Goal: Manage account settings

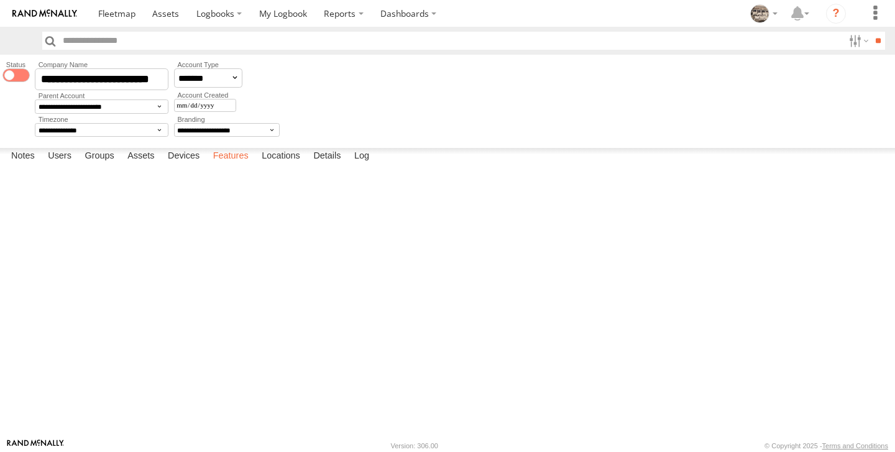
click at [237, 165] on label "Features" at bounding box center [231, 156] width 48 height 17
select select "*"
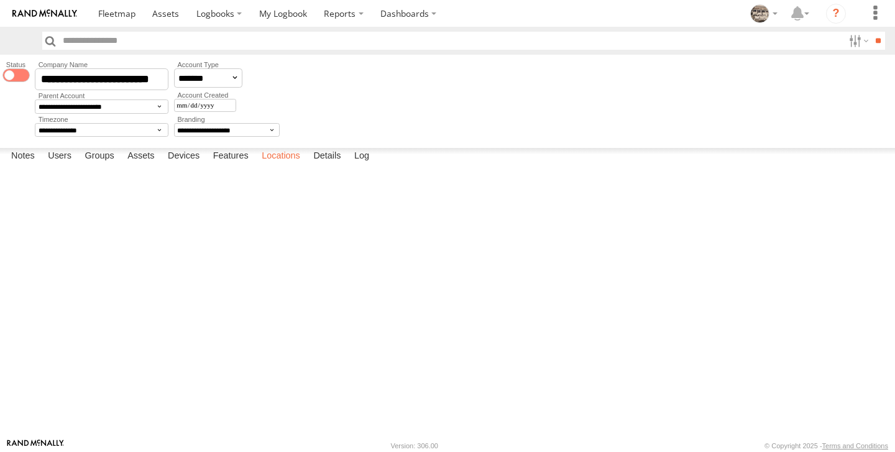
select select "*"
select select "*****"
select select "*"
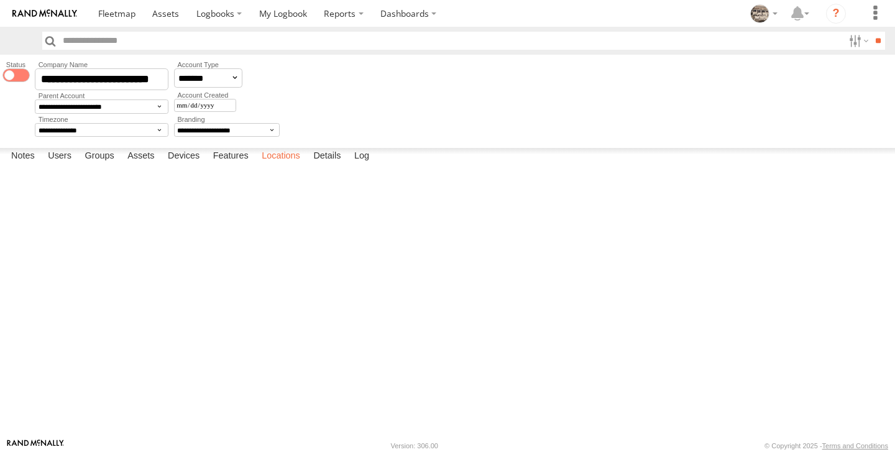
select select "*"
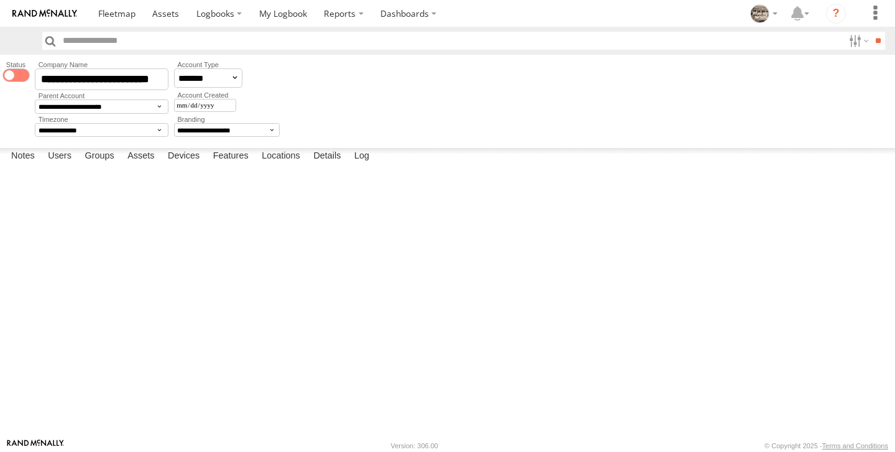
click at [0, 0] on label "Mobile Application" at bounding box center [0, 0] width 0 height 0
select select "*"
